Goal: Task Accomplishment & Management: Manage account settings

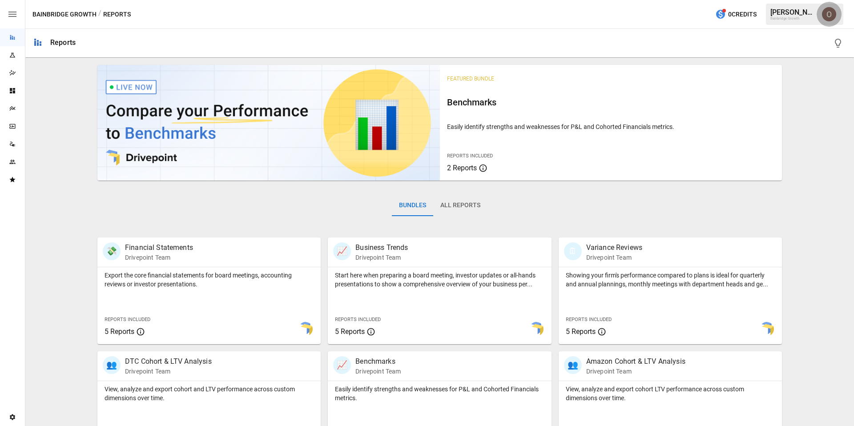
click at [823, 13] on img "Oleksii Flok" at bounding box center [829, 14] width 14 height 14
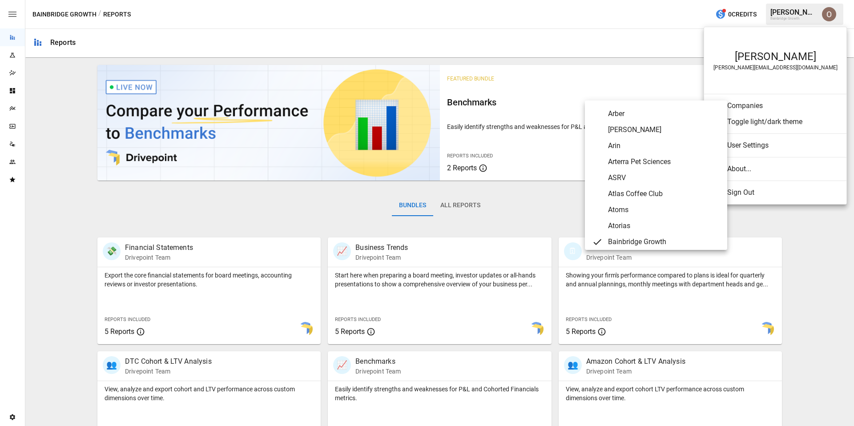
scroll to position [225, 0]
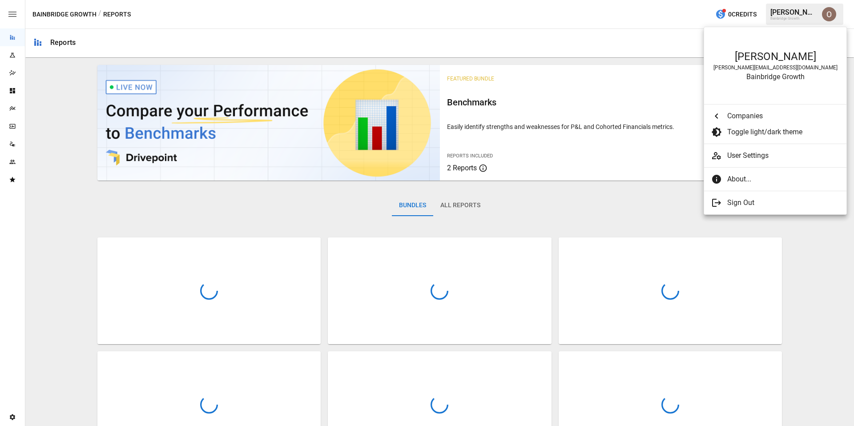
click at [768, 163] on li "User Settings" at bounding box center [775, 156] width 142 height 16
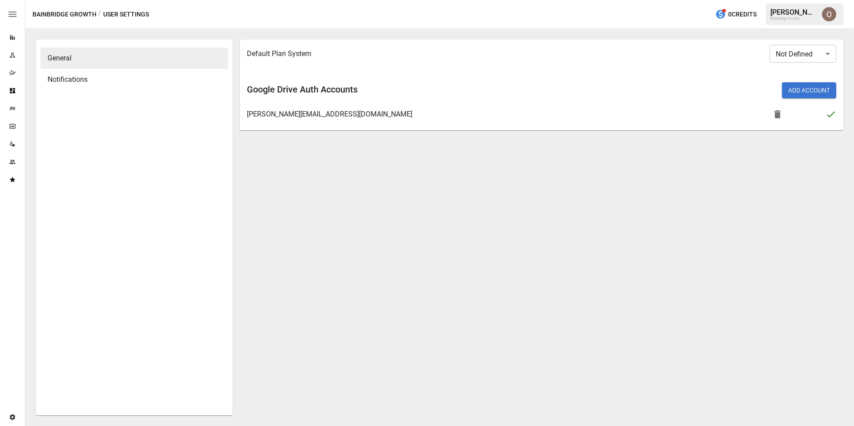
click at [832, 14] on img "Oleksii Flok" at bounding box center [829, 14] width 14 height 14
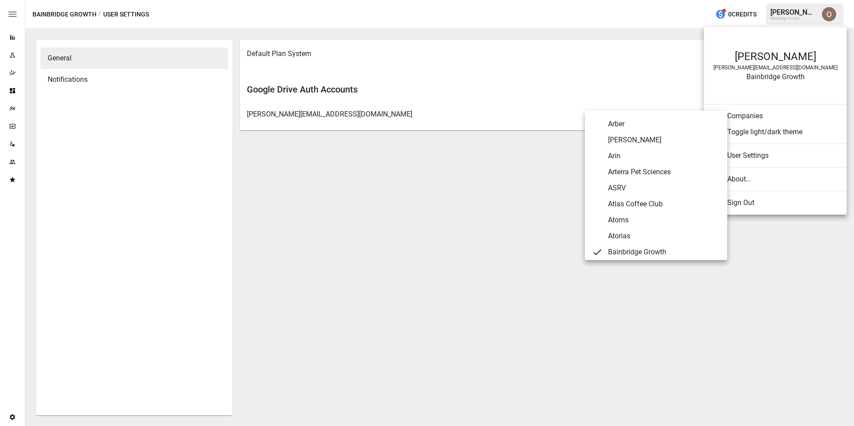
scroll to position [225, 0]
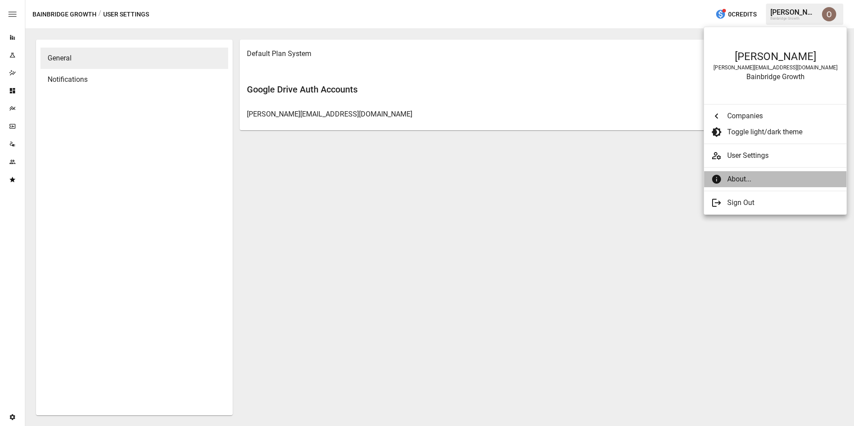
click at [758, 180] on span "About..." at bounding box center [784, 179] width 112 height 11
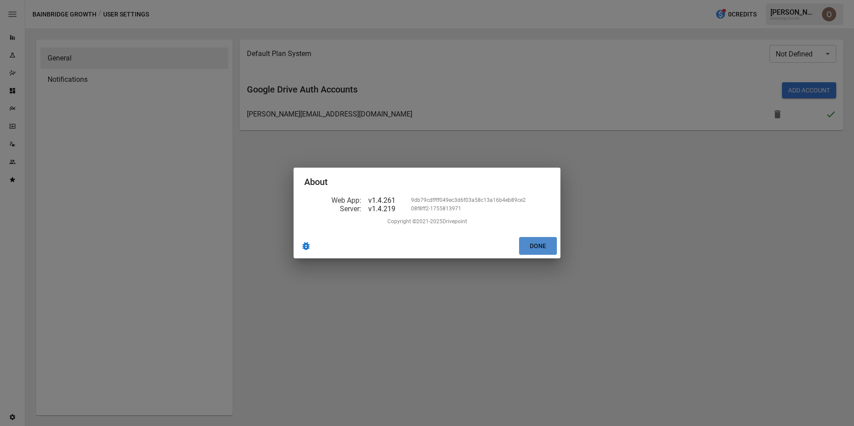
click at [544, 252] on button "Done" at bounding box center [538, 246] width 38 height 18
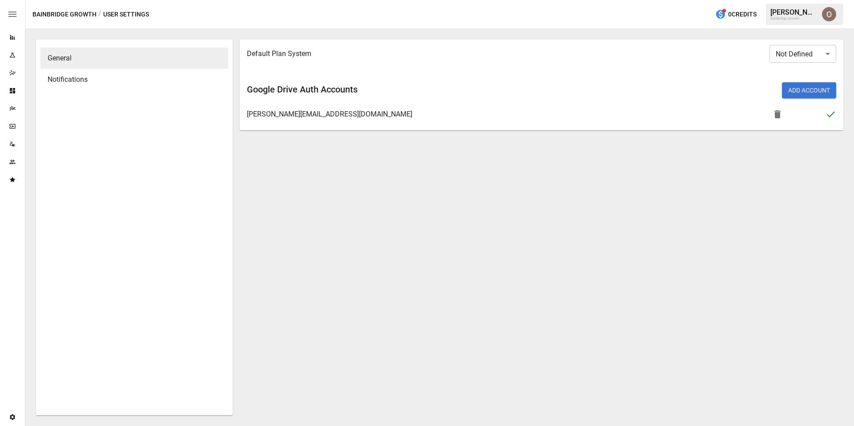
click at [11, 17] on icon "button" at bounding box center [12, 14] width 11 height 11
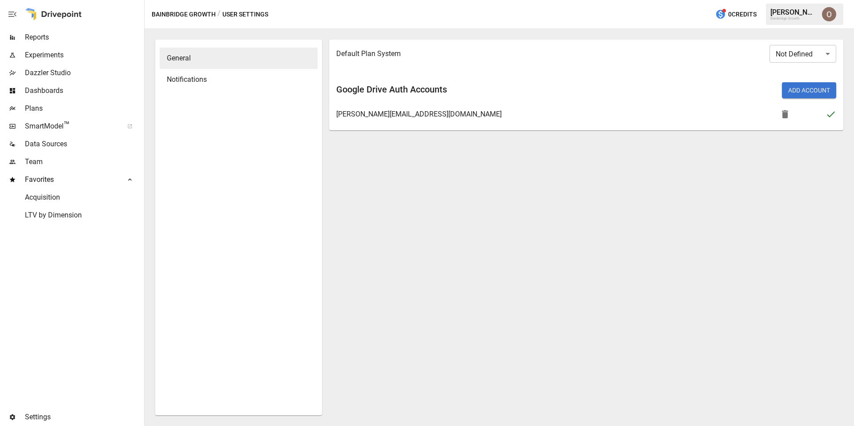
click at [50, 14] on div at bounding box center [53, 14] width 57 height 28
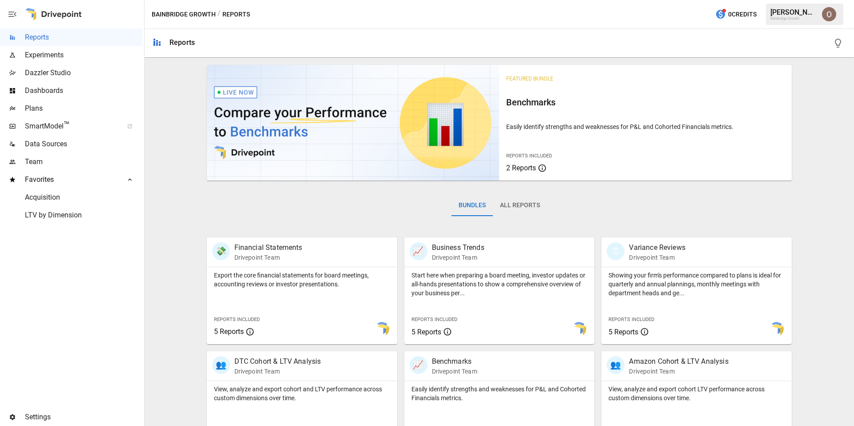
click at [162, 115] on div "Featured Bundle Benchmarks Easily identify strengths and weaknesses for P&L and…" at bounding box center [499, 316] width 703 height 511
